Goal: Understand process/instructions: Learn how to perform a task or action

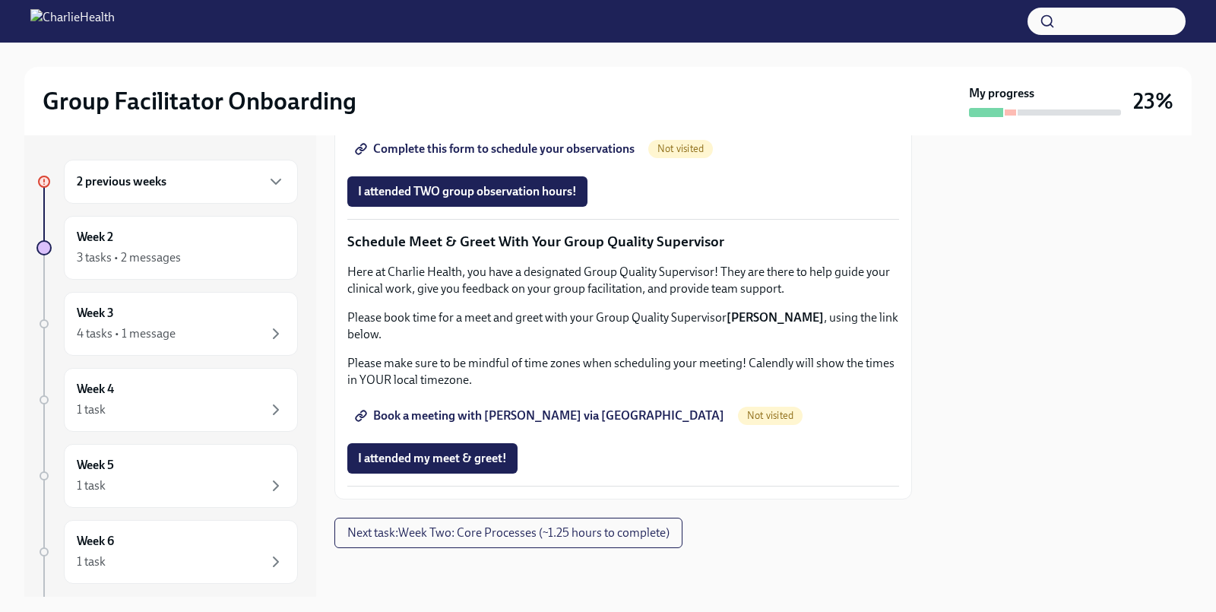
scroll to position [1393, 0]
click at [448, 466] on span "I attended my meet & greet!" at bounding box center [432, 458] width 149 height 15
click at [505, 423] on span "Book a meeting with [PERSON_NAME] via [GEOGRAPHIC_DATA]" at bounding box center [541, 415] width 366 height 15
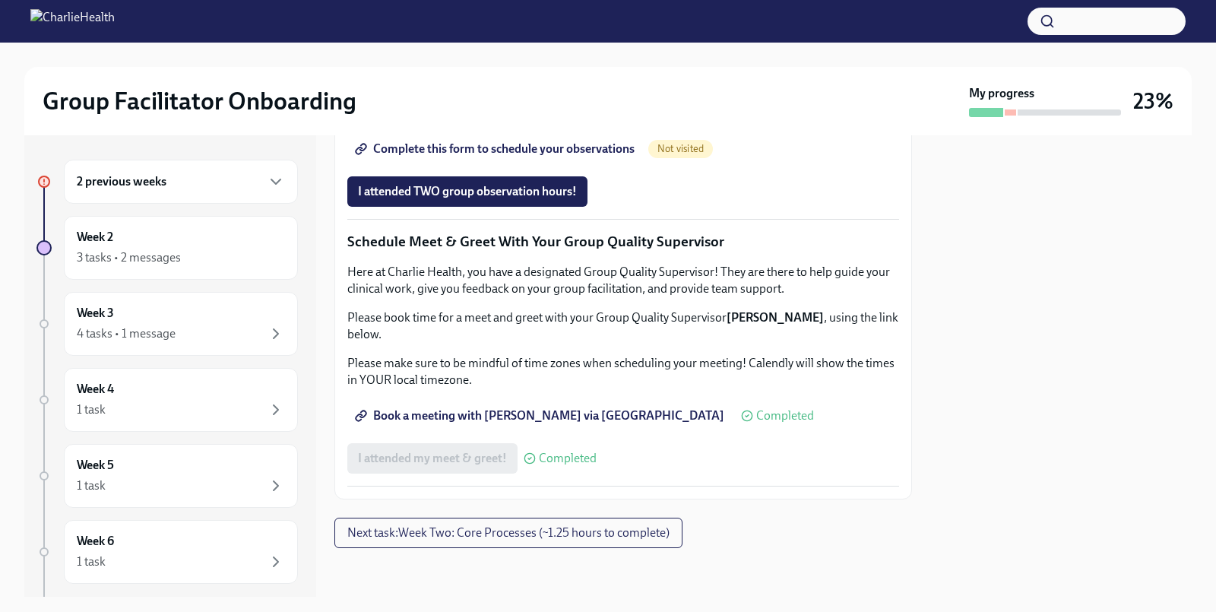
scroll to position [1251, 0]
click at [473, 157] on span "Complete this form to schedule your observations" at bounding box center [496, 148] width 277 height 15
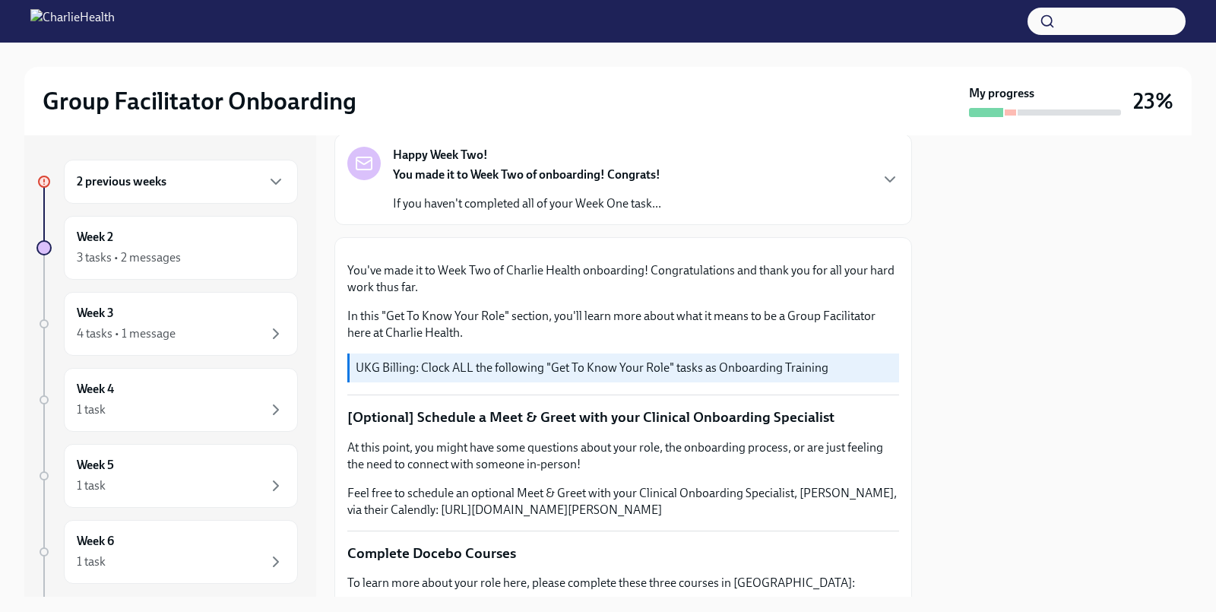
scroll to position [0, 0]
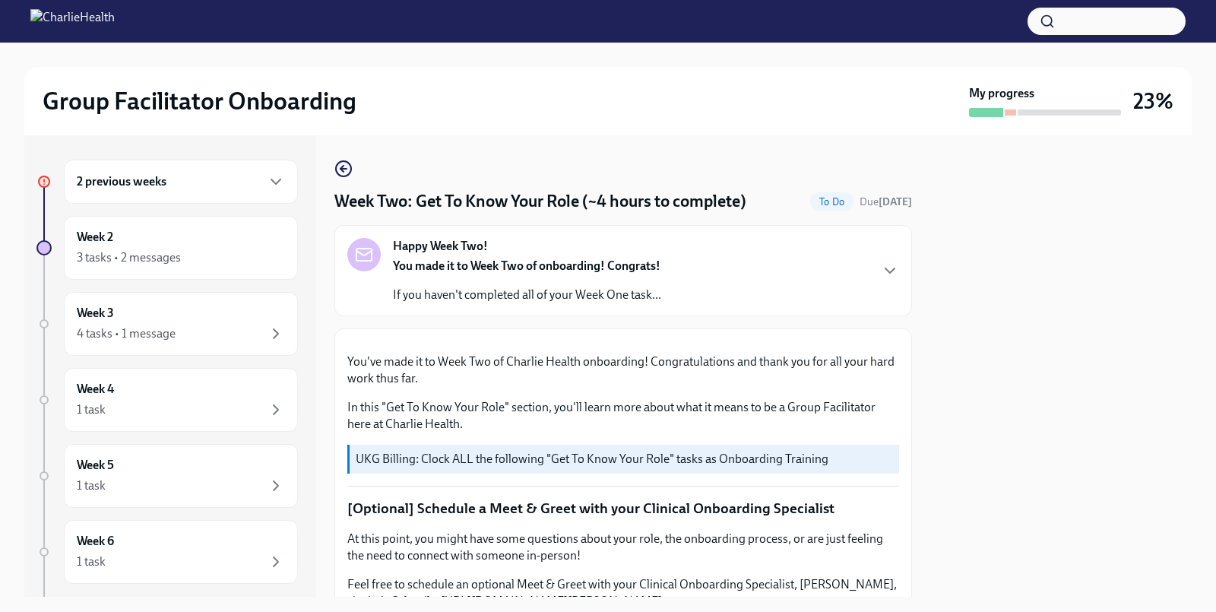
click at [524, 271] on strong "You made it to Week Two of onboarding! Congrats!" at bounding box center [526, 265] width 267 height 14
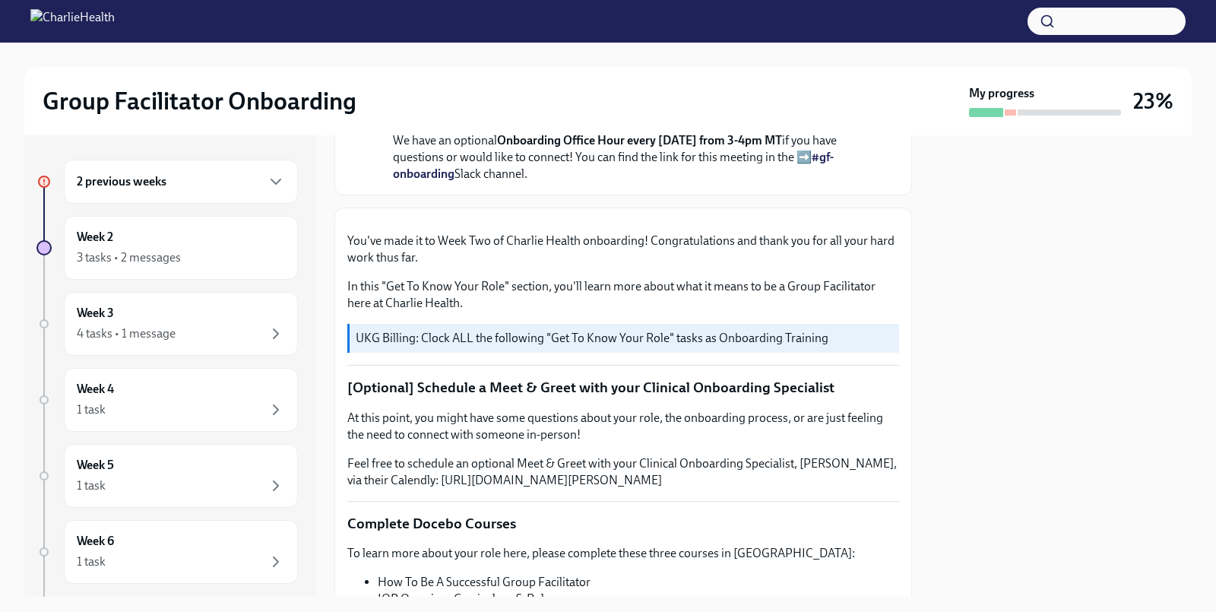
scroll to position [435, 0]
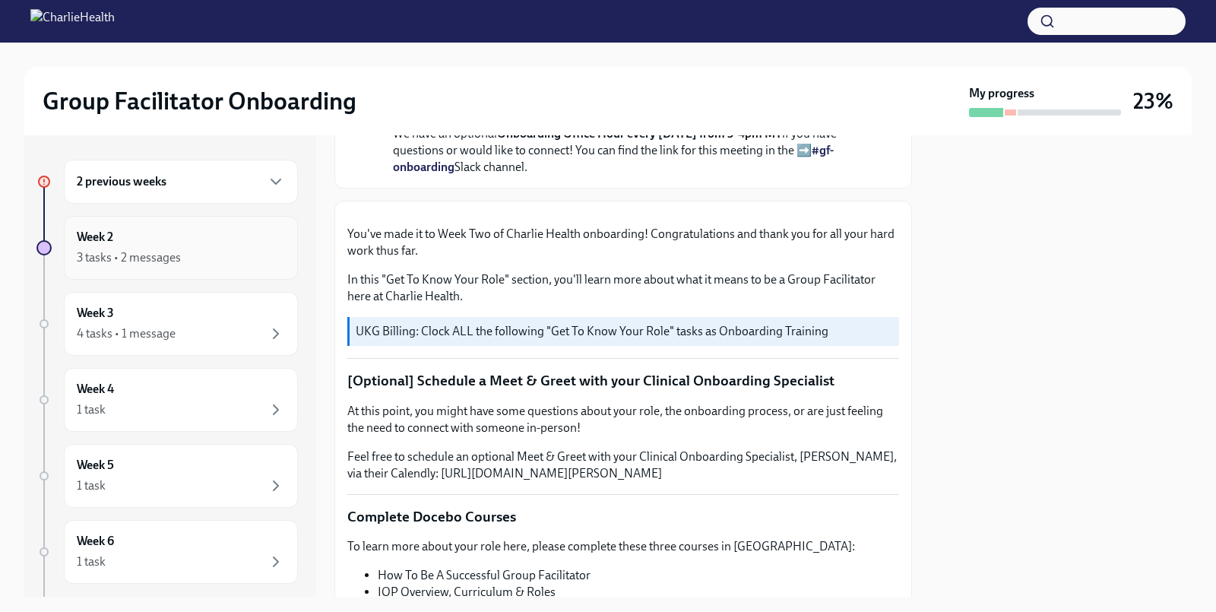
click at [167, 251] on div "3 tasks • 2 messages" at bounding box center [129, 257] width 104 height 17
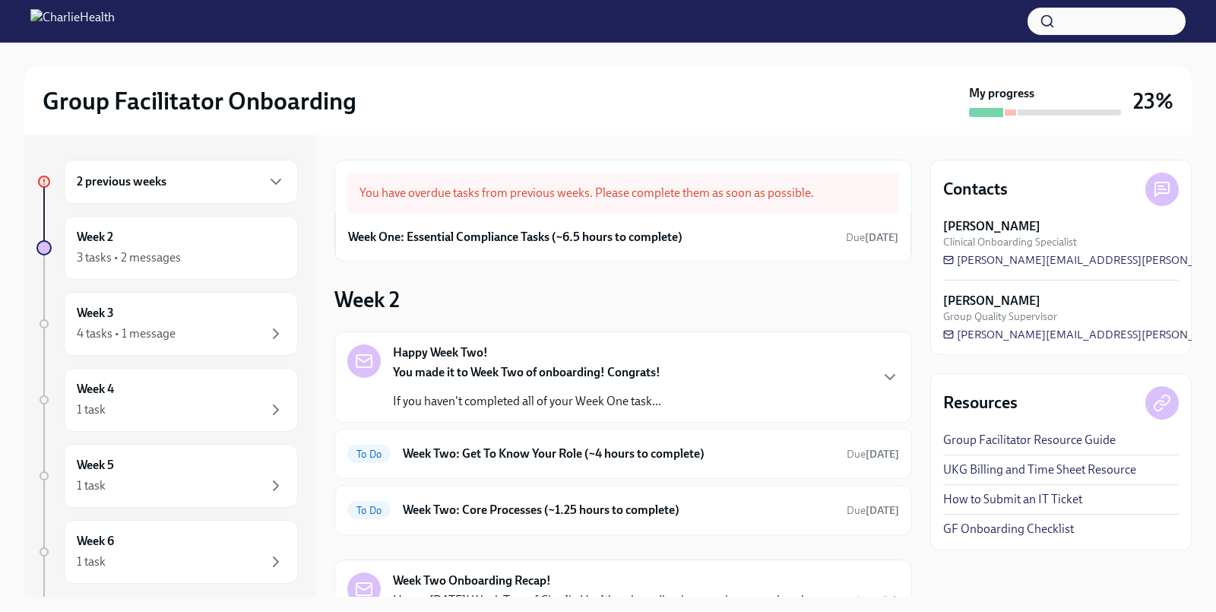
click at [176, 188] on div "2 previous weeks" at bounding box center [181, 181] width 208 height 18
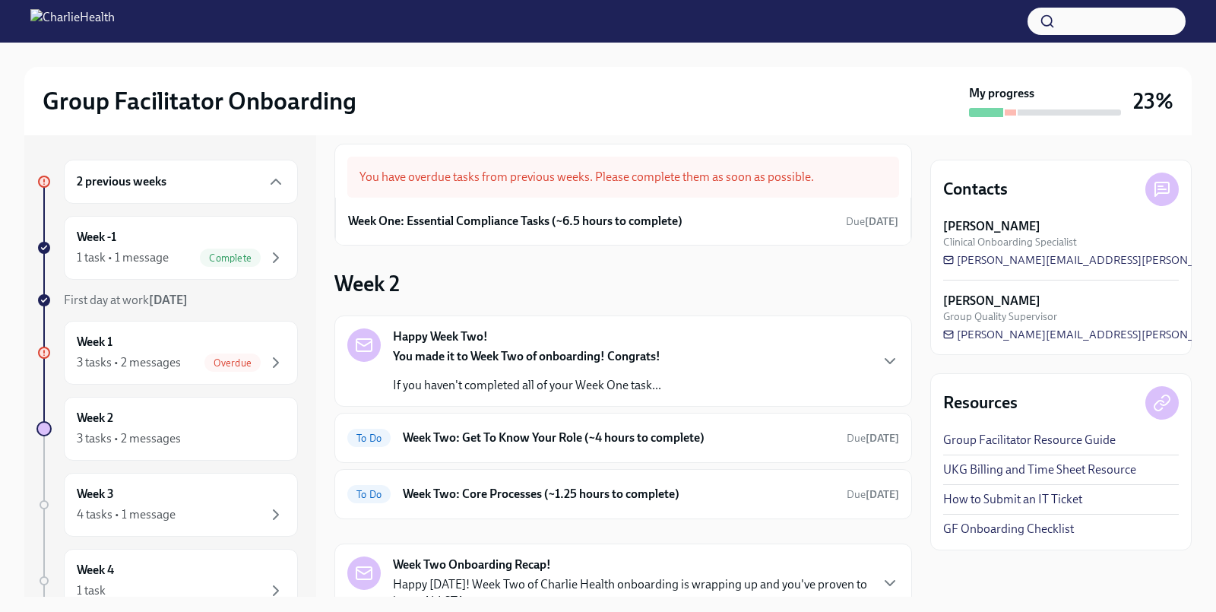
scroll to position [18, 0]
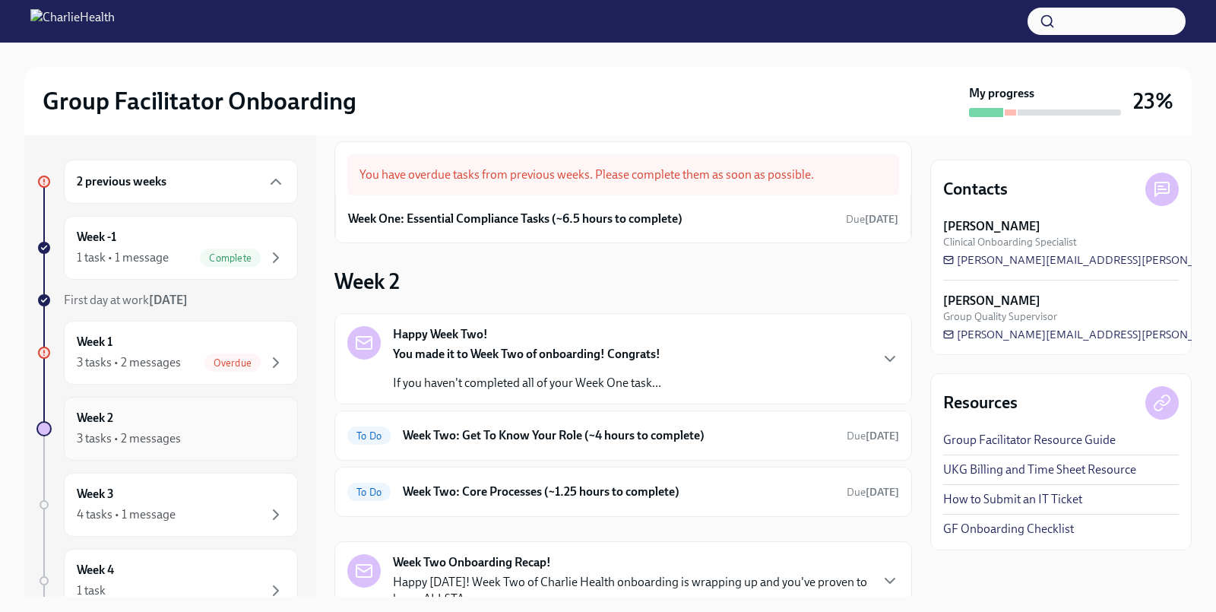
click at [143, 432] on div "3 tasks • 2 messages" at bounding box center [129, 438] width 104 height 17
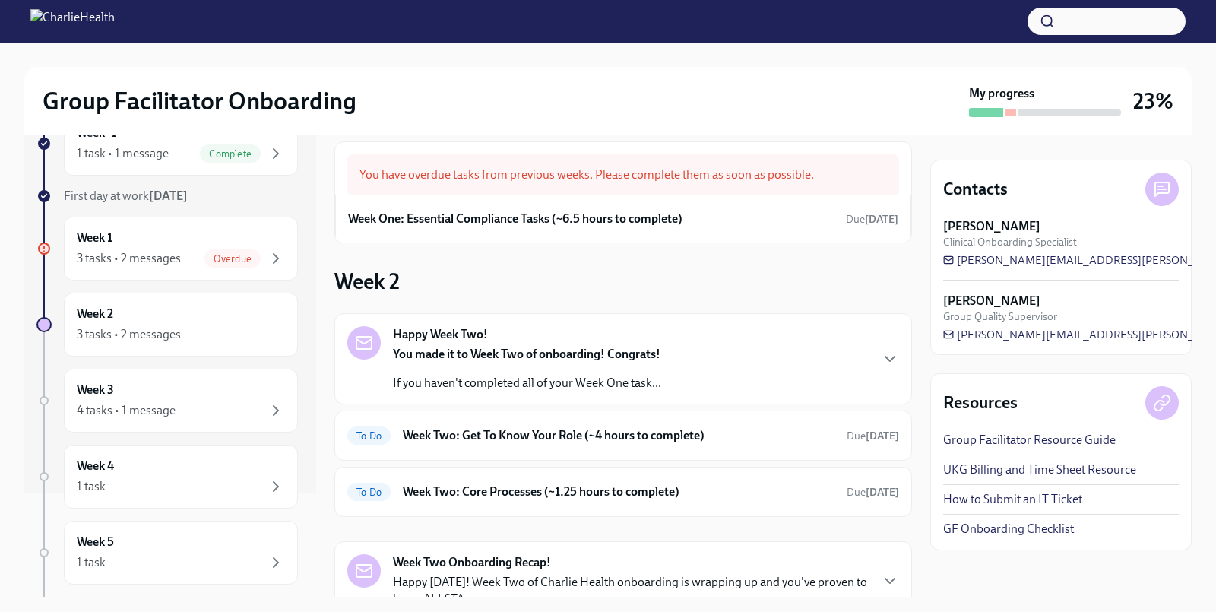
scroll to position [133, 0]
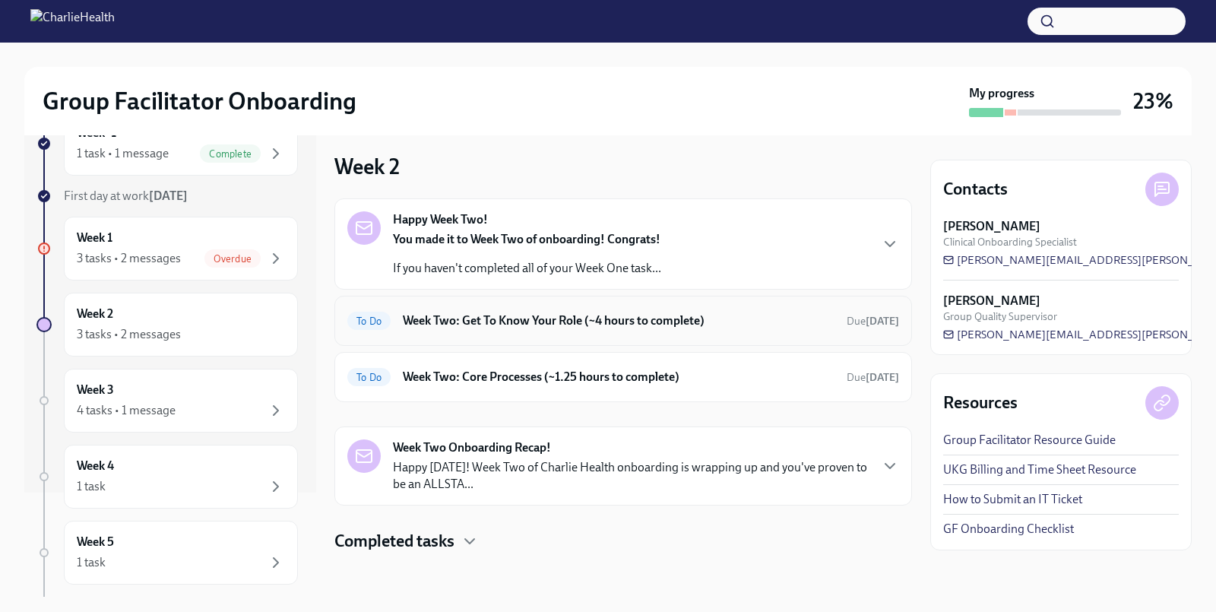
click at [495, 317] on h6 "Week Two: Get To Know Your Role (~4 hours to complete)" at bounding box center [619, 320] width 432 height 17
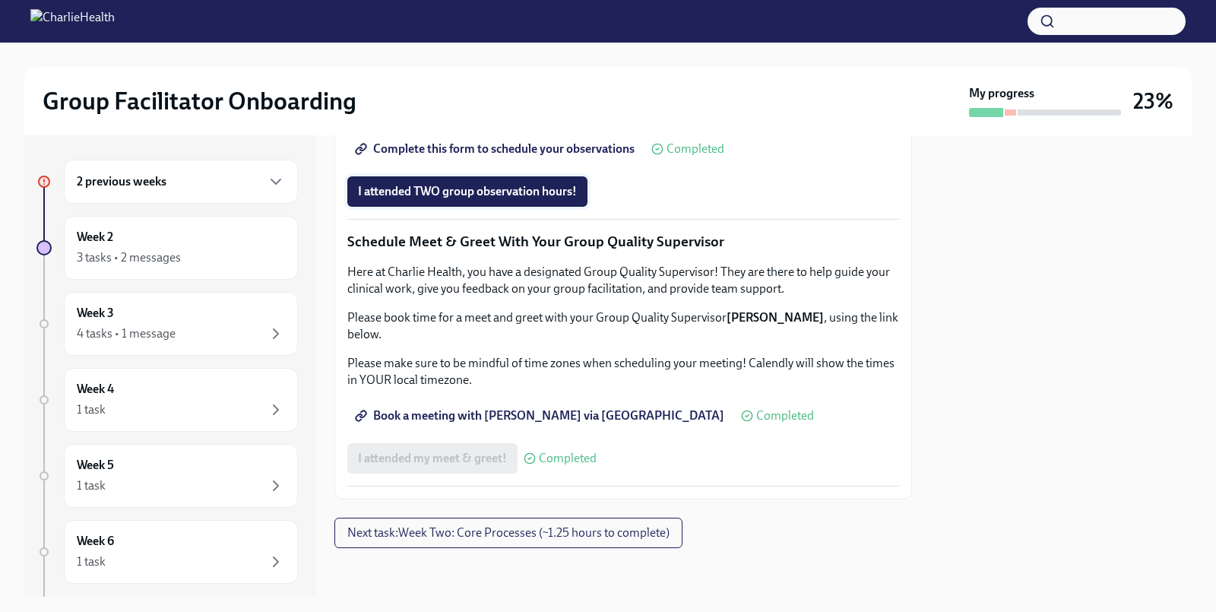
scroll to position [1450, 0]
click at [490, 539] on span "Next task : Week Two: Core Processes (~1.25 hours to complete)" at bounding box center [508, 532] width 322 height 15
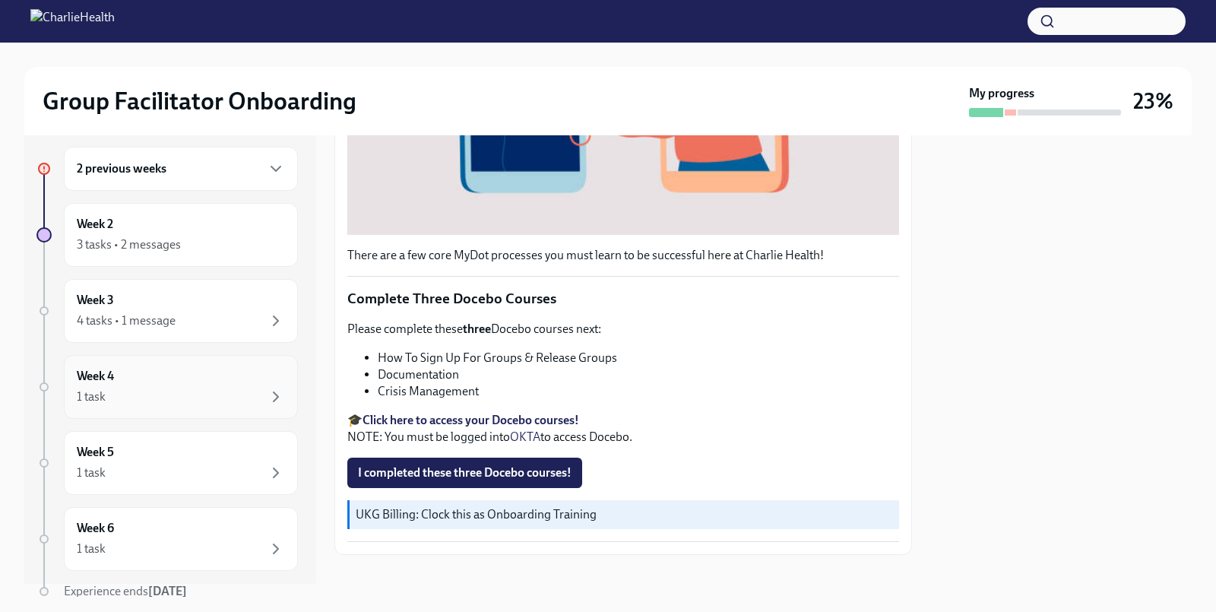
scroll to position [17, 0]
click at [164, 294] on div "Week 3 4 tasks • 1 message" at bounding box center [181, 307] width 208 height 38
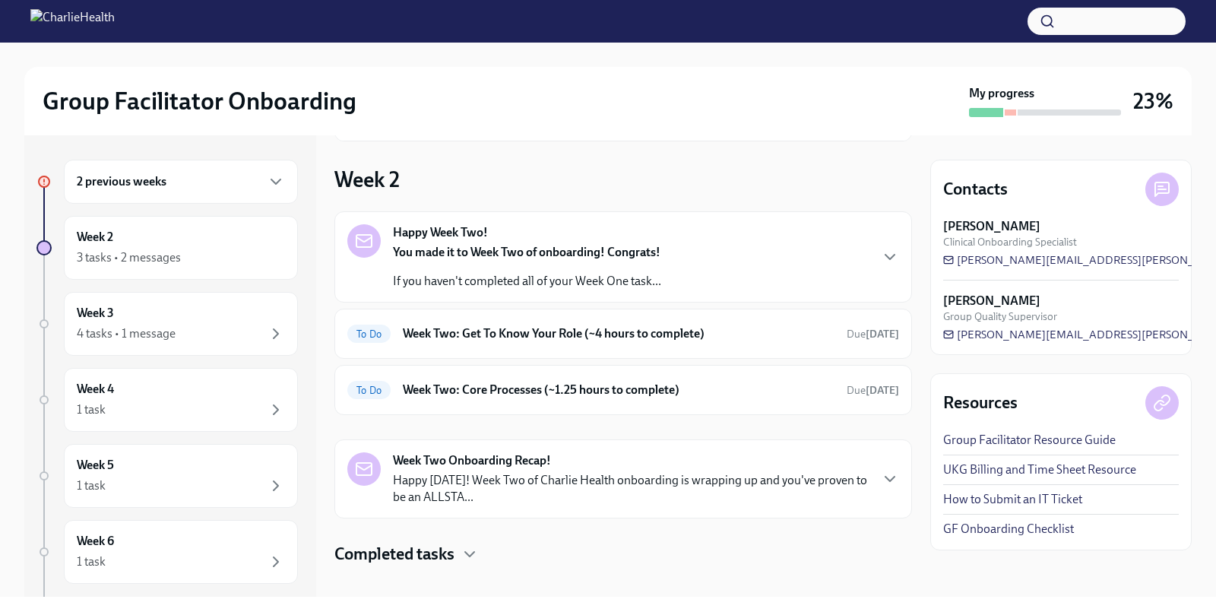
scroll to position [132, 0]
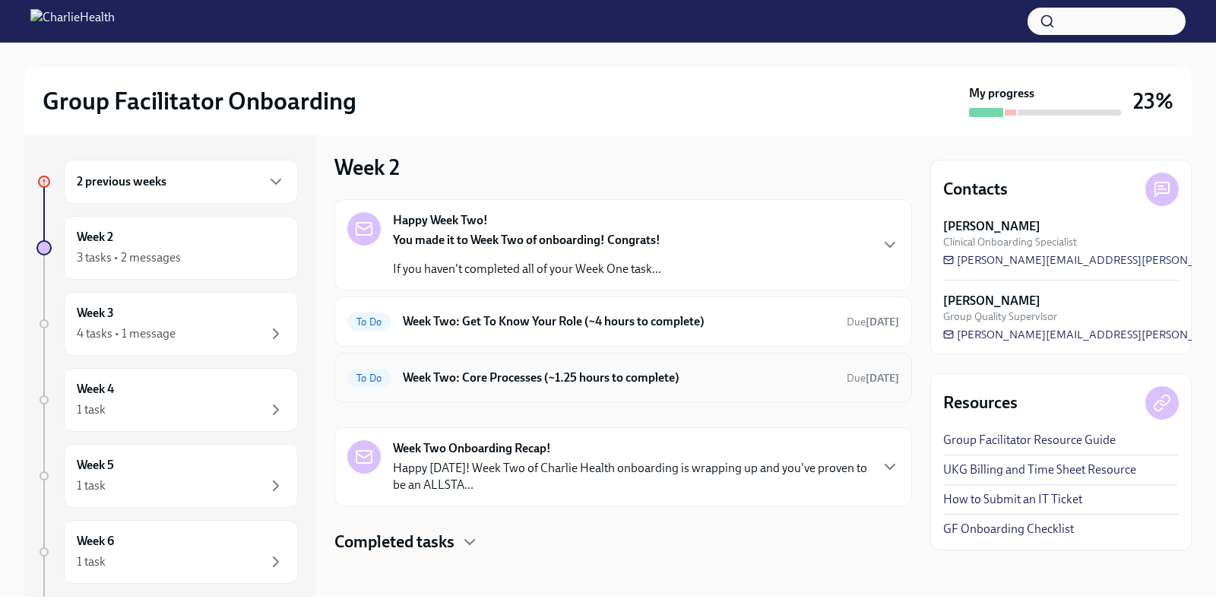
click at [429, 375] on h6 "Week Two: Core Processes (~1.25 hours to complete)" at bounding box center [619, 377] width 432 height 17
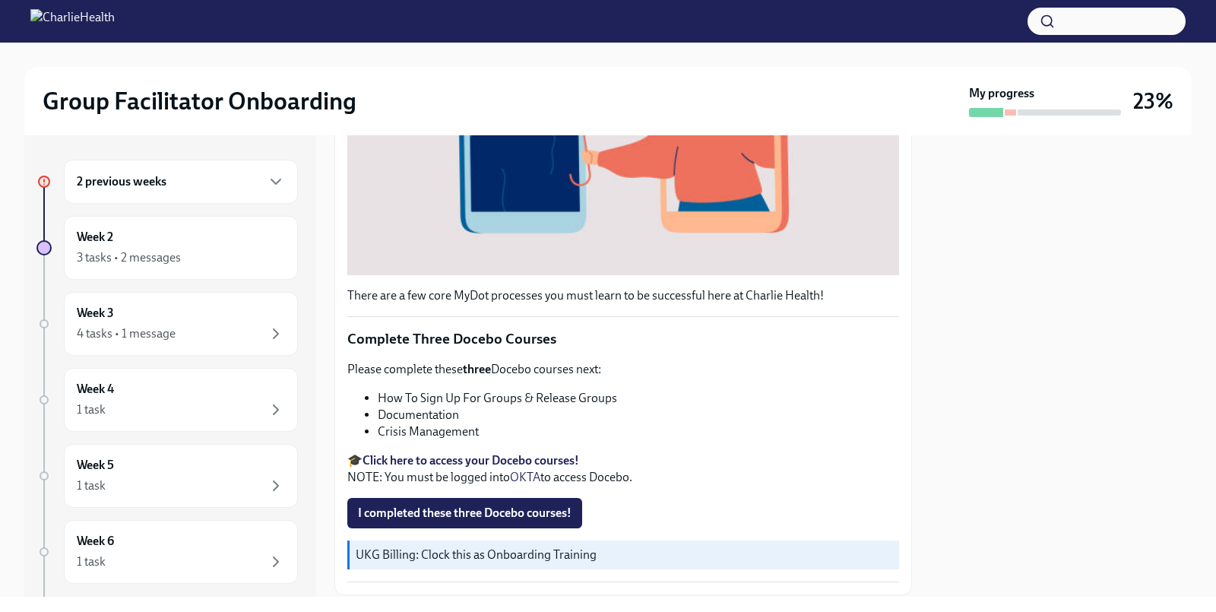
scroll to position [435, 0]
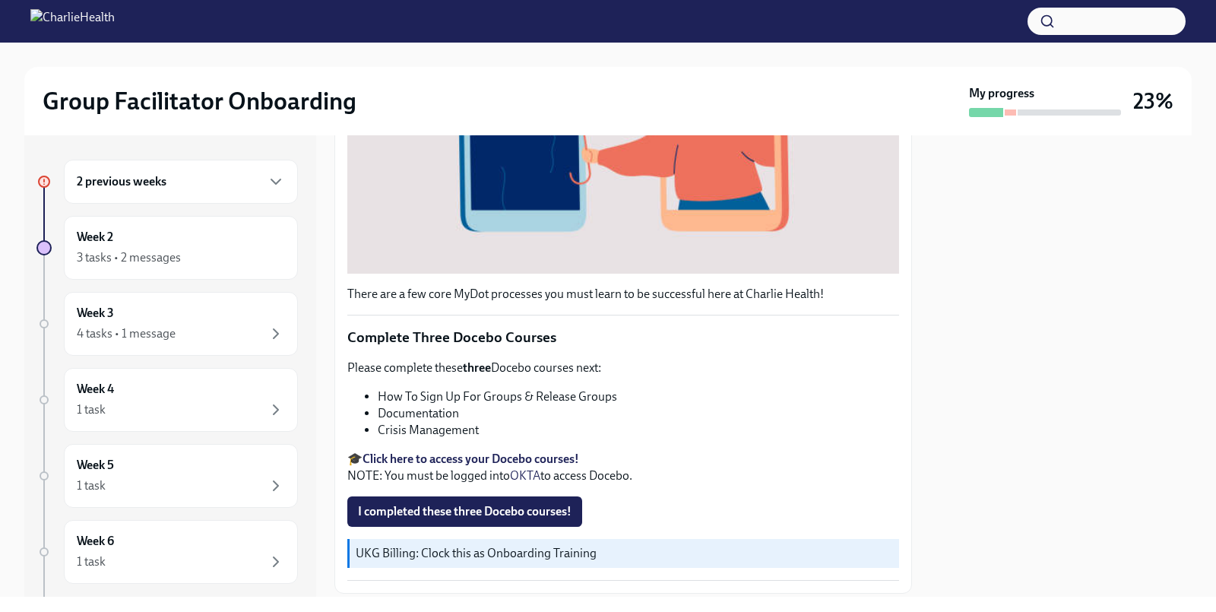
click at [538, 458] on strong "Click here to access your Docebo courses!" at bounding box center [470, 458] width 217 height 14
